Goal: Subscribe to service/newsletter

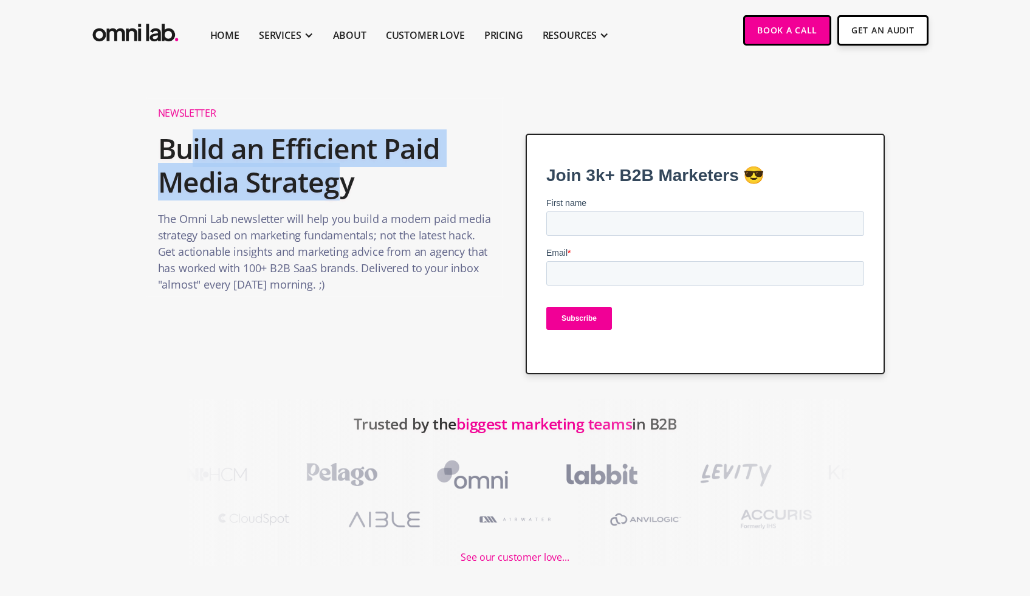
drag, startPoint x: 195, startPoint y: 152, endPoint x: 334, endPoint y: 191, distance: 144.0
click at [336, 187] on h2 "Build an Efficient Paid Media Strategy" at bounding box center [325, 165] width 335 height 79
click at [334, 191] on h2 "Build an Efficient Paid Media Strategy" at bounding box center [325, 165] width 335 height 79
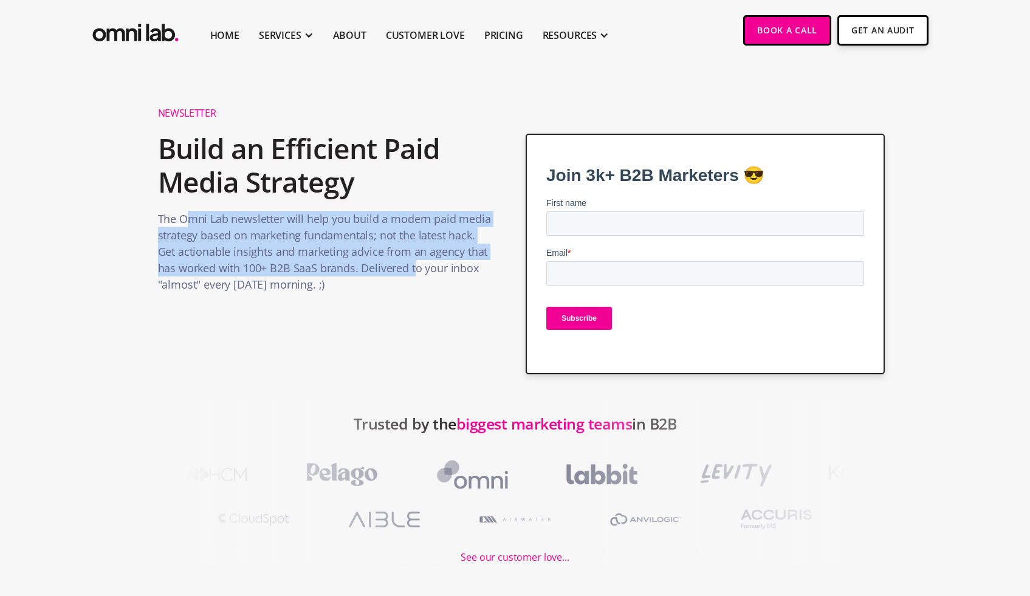
drag, startPoint x: 190, startPoint y: 216, endPoint x: 419, endPoint y: 275, distance: 236.8
click at [419, 275] on p "The Omni Lab newsletter will help you build a modern paid media strategy based …" at bounding box center [325, 255] width 335 height 88
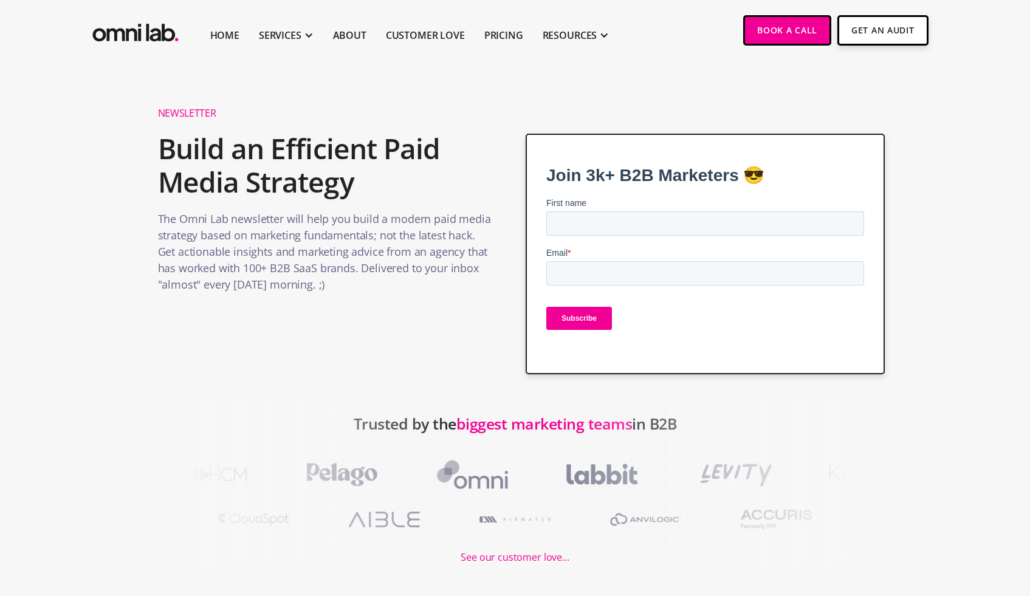
click at [419, 275] on p "The Omni Lab newsletter will help you build a modern paid media strategy based …" at bounding box center [325, 255] width 335 height 88
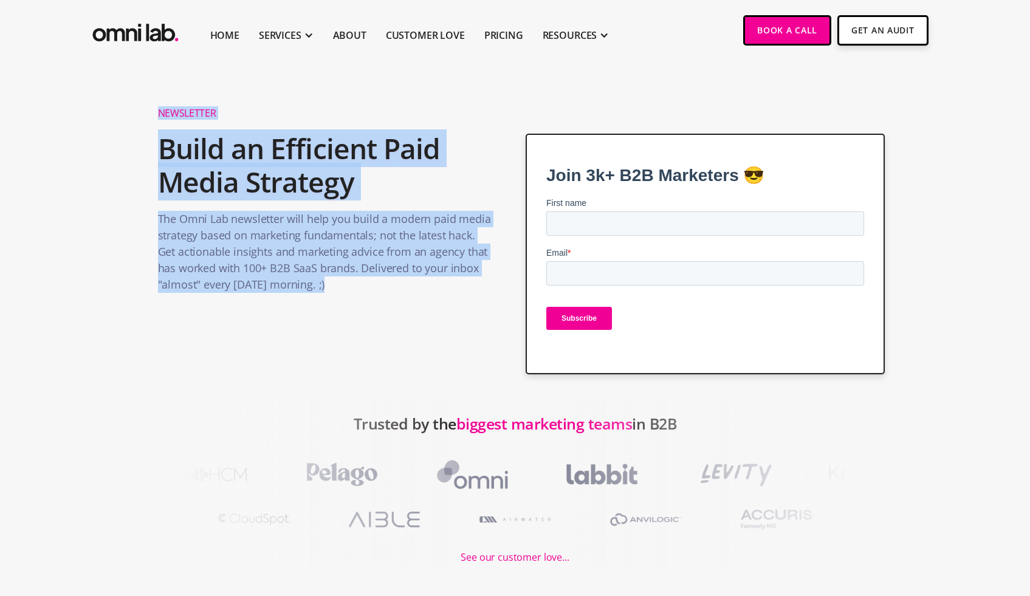
drag, startPoint x: 149, startPoint y: 108, endPoint x: 483, endPoint y: 295, distance: 383.0
click at [483, 295] on div "Newsletter Build an Efficient Paid Media Strategy The Omni Lab newsletter will …" at bounding box center [325, 198] width 359 height 202
click at [483, 295] on p "The Omni Lab newsletter will help you build a modern paid media strategy based …" at bounding box center [325, 255] width 335 height 88
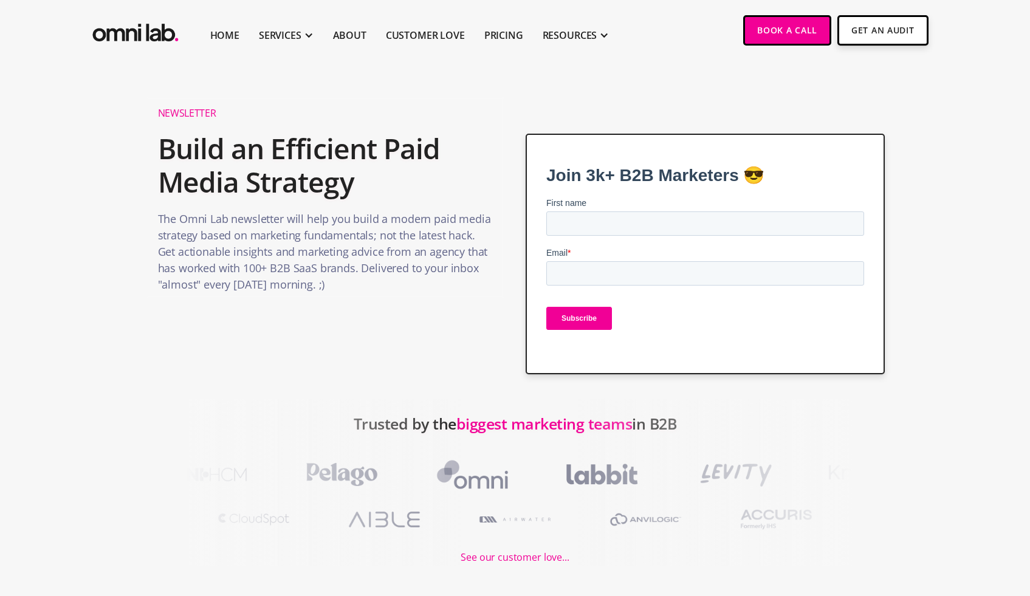
click at [646, 173] on span "Join 3k+ B2B Marketers 😎" at bounding box center [655, 175] width 219 height 19
copy span "Join 3k+ B2B Marketers 😎"
